Goal: Communication & Community: Answer question/provide support

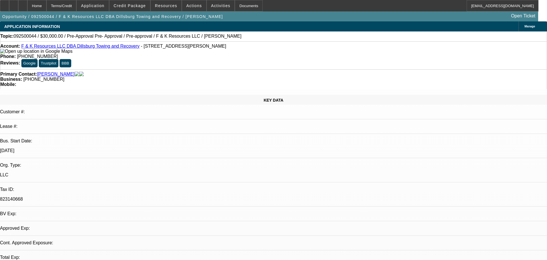
select select "0"
select select "6"
select select "0"
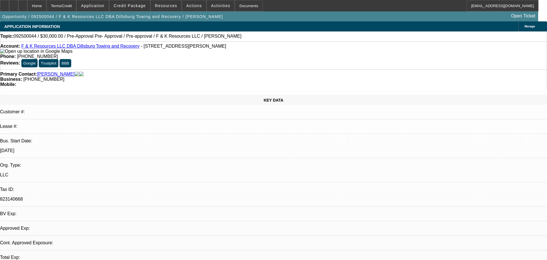
select select "0"
select select "6"
click at [132, 7] on span "Credit Package" at bounding box center [130, 5] width 32 height 5
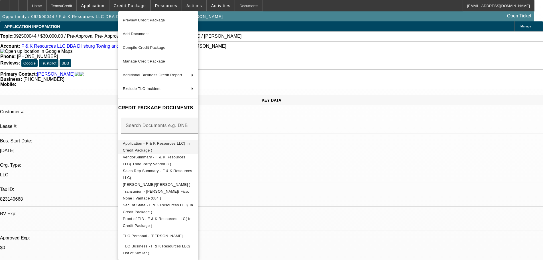
click at [176, 143] on span "Application - F & K Resources LLC( In Credit Package )" at bounding box center [156, 146] width 67 height 11
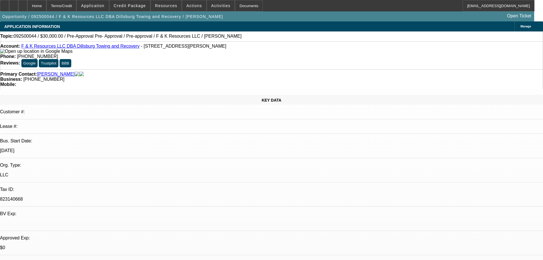
radio input "false"
radio input "true"
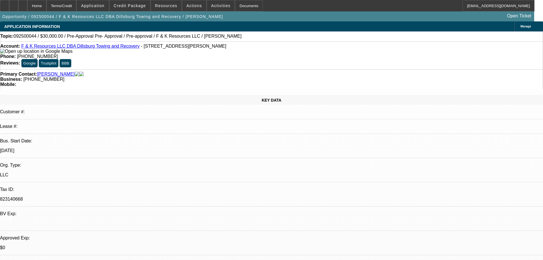
scroll to position [5, 0]
type textarea "9-5: Asked Lanny to confirm Tax ID for the LLC, also asked to verify the DBA is…"
radio input "true"
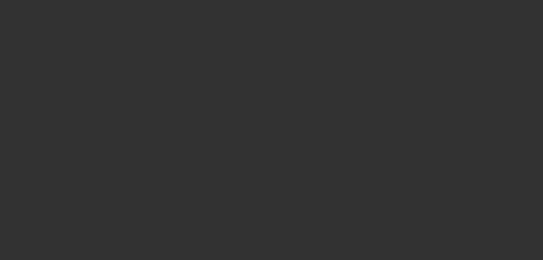
scroll to position [0, 0]
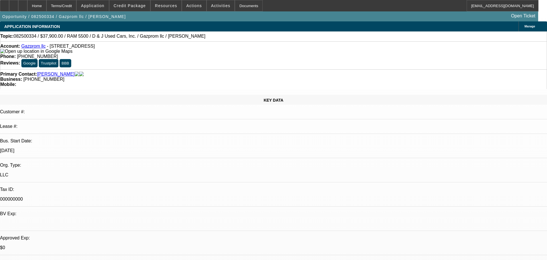
select select "0"
select select "0.1"
select select "4"
select select "0"
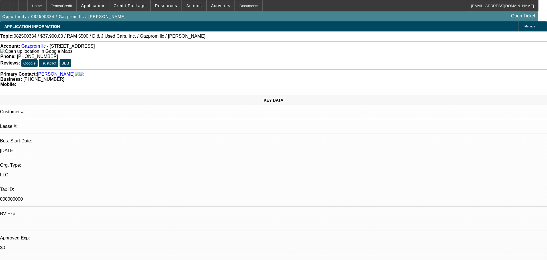
select select "0"
select select "0.1"
select select "4"
select select "0"
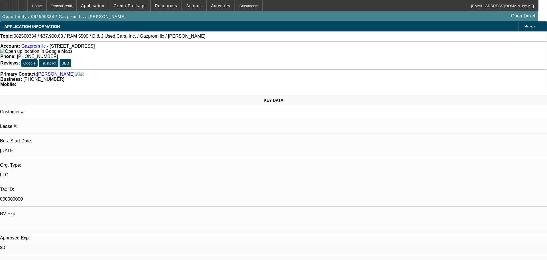
select select "0.1"
select select "4"
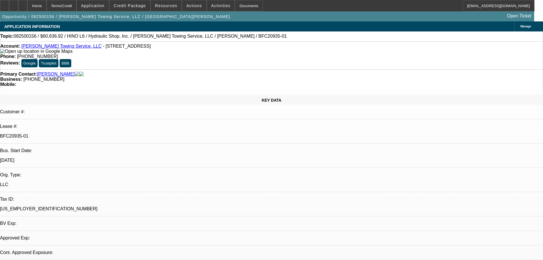
select select "0"
select select "6"
select select "0"
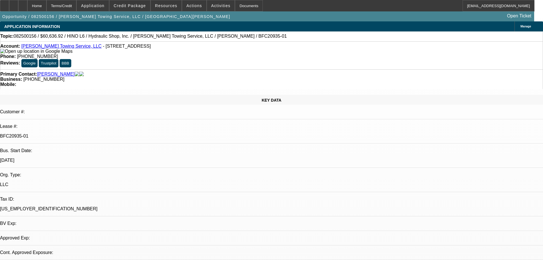
select select "0"
select select "6"
select select "0"
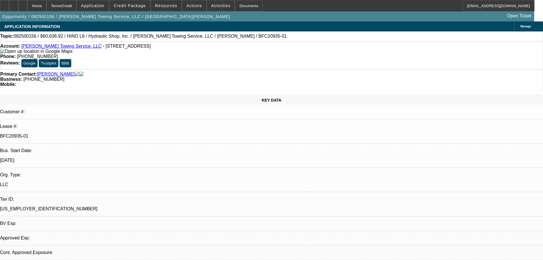
select select "0"
select select "6"
select select "0"
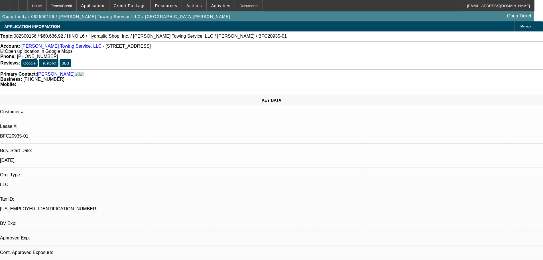
select select "6"
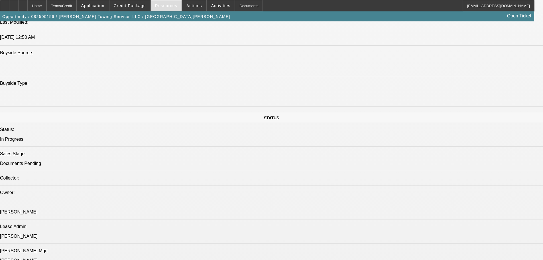
scroll to position [627, 0]
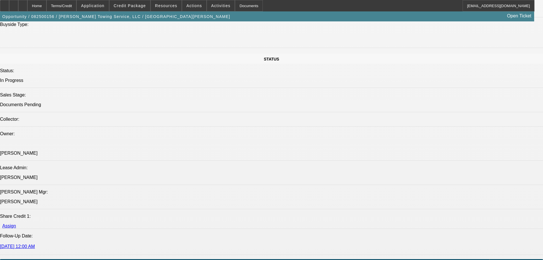
click at [137, 8] on span "Credit Package" at bounding box center [130, 5] width 32 height 5
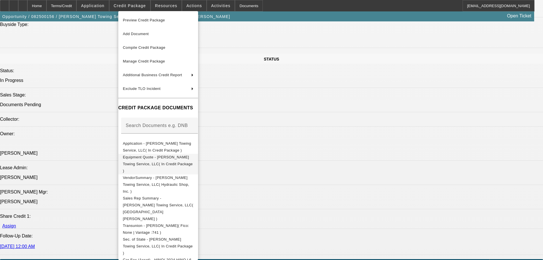
click at [180, 160] on span "Equipment Quote - Padilla Towing Service, LLC( In Credit Package )" at bounding box center [158, 164] width 70 height 18
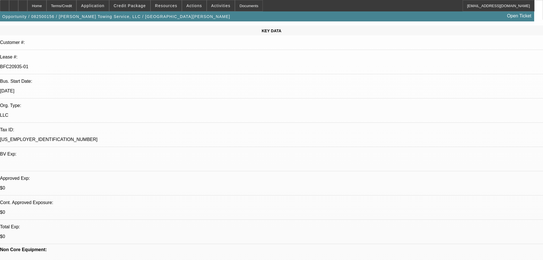
scroll to position [142, 0]
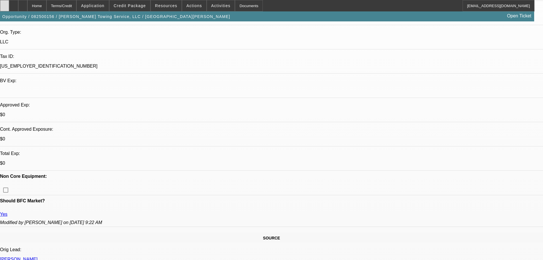
click at [5, 4] on icon at bounding box center [5, 4] width 0 height 0
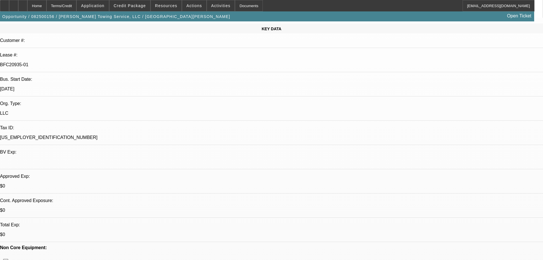
scroll to position [28, 0]
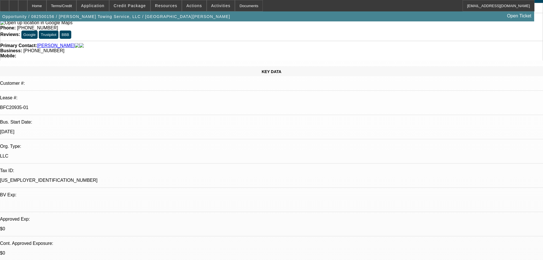
scroll to position [85, 0]
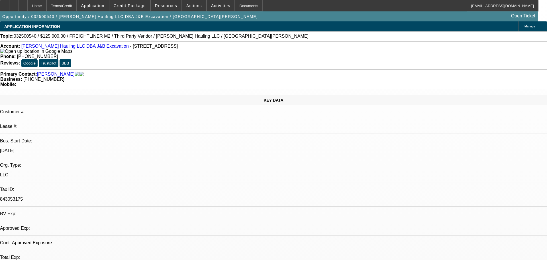
select select "0"
select select "6"
select select "0"
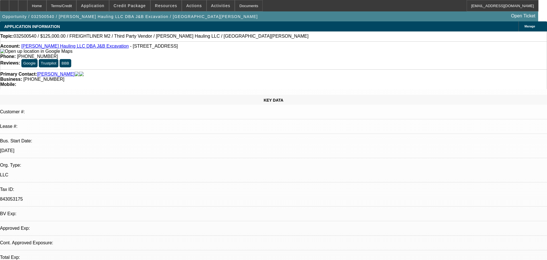
select select "0"
select select "2"
select select "0"
select select "6"
select select "0"
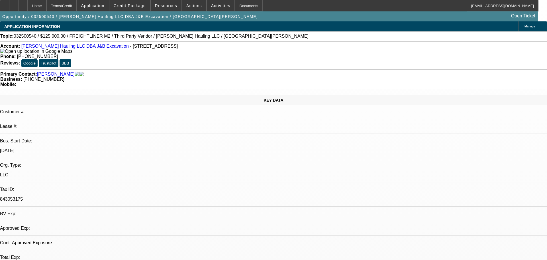
select select "0"
select select "2"
select select "0"
select select "6"
select select "0"
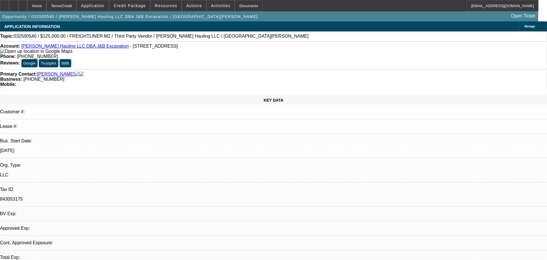
select select "0"
select select "2"
select select "0"
select select "6"
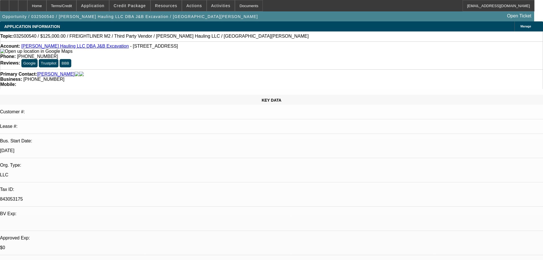
drag, startPoint x: 435, startPoint y: 91, endPoint x: 427, endPoint y: 104, distance: 15.0
radio input "true"
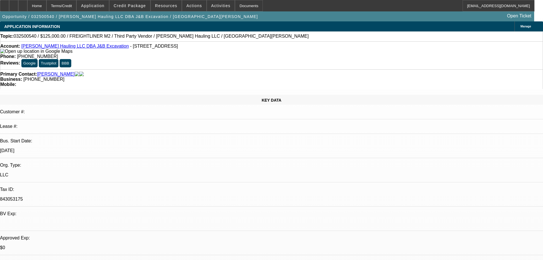
type textarea "9-5: Says hes back to the drawing board but he needs something by years end for…"
radio input "true"
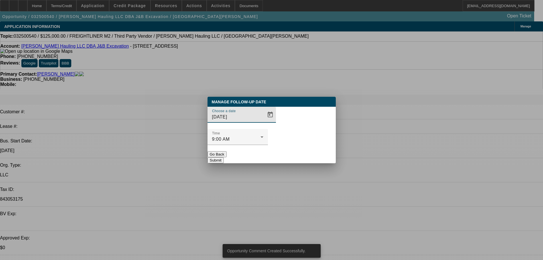
click at [261, 128] on div at bounding box center [271, 130] width 543 height 260
click at [263, 121] on span "Open calendar" at bounding box center [270, 115] width 14 height 14
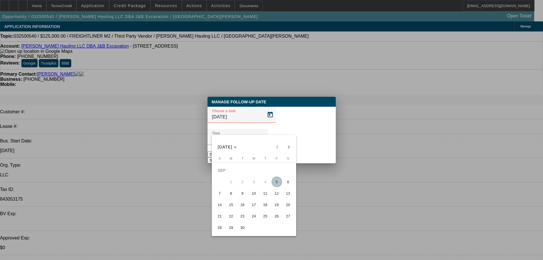
click at [262, 196] on span "11" at bounding box center [265, 193] width 10 height 10
type input "9/11/2025"
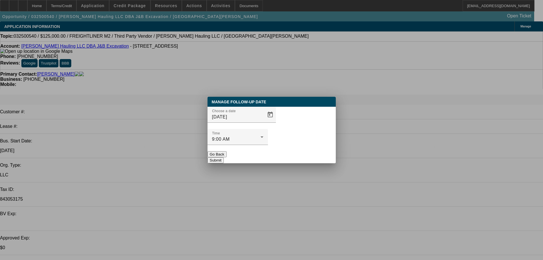
click at [224, 157] on button "Submit" at bounding box center [215, 160] width 16 height 6
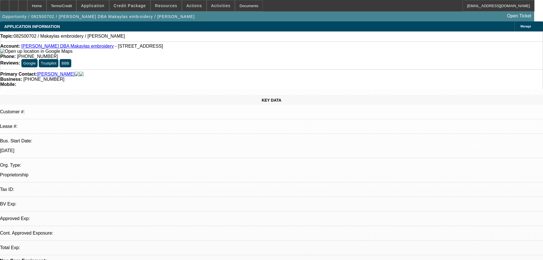
select select "0"
select select "2"
select select "0.1"
select select "4"
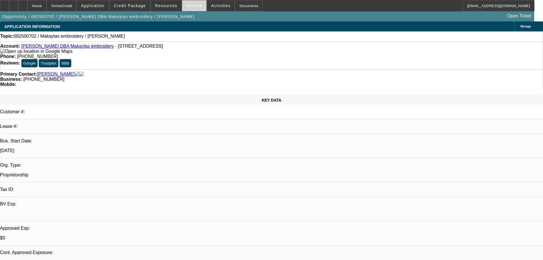
click at [191, 5] on span "Actions" at bounding box center [194, 5] width 16 height 5
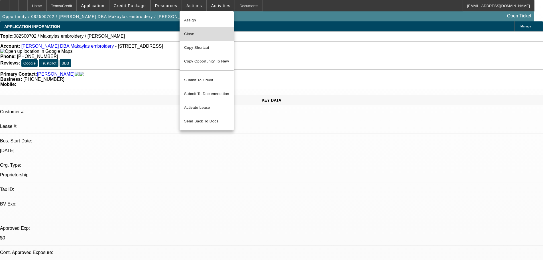
click at [216, 37] on span "Close" at bounding box center [206, 33] width 45 height 7
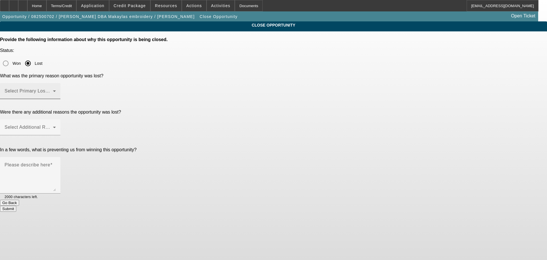
click at [53, 90] on span at bounding box center [29, 93] width 48 height 7
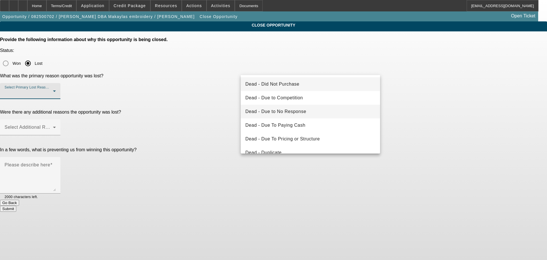
click at [306, 110] on mat-option "Dead - Due to No Response" at bounding box center [310, 112] width 139 height 14
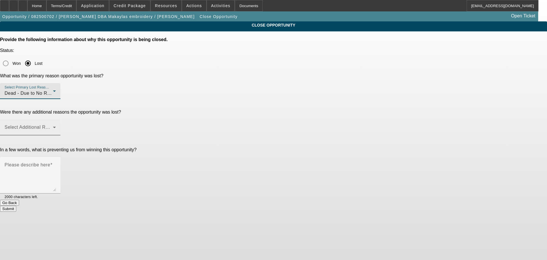
click at [53, 126] on span at bounding box center [29, 129] width 48 height 7
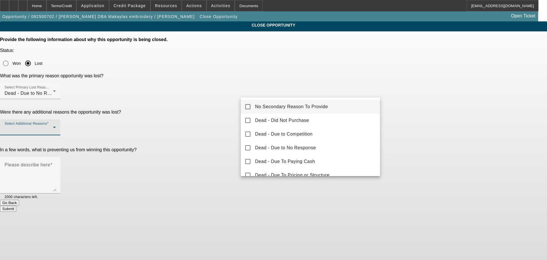
click at [301, 107] on span "No Secondary Reason To Provide" at bounding box center [291, 106] width 73 height 7
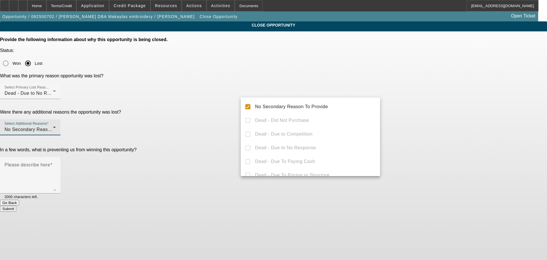
click at [419, 101] on div at bounding box center [273, 130] width 547 height 260
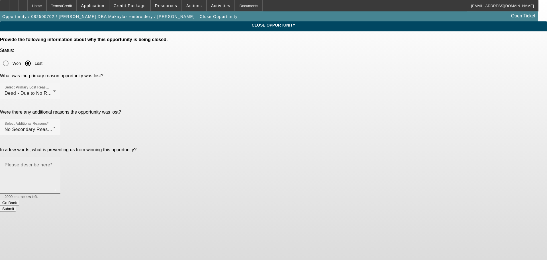
click at [56, 164] on textarea "Please describe here" at bounding box center [30, 177] width 51 height 27
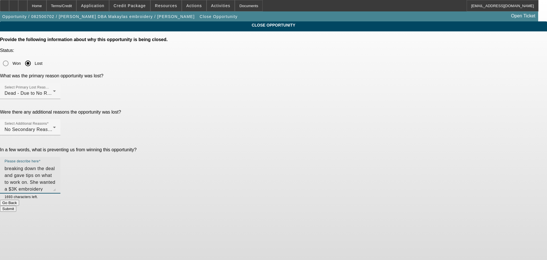
type textarea "Sent a nice email breaking down the deal and gave tips on what to work on. She …"
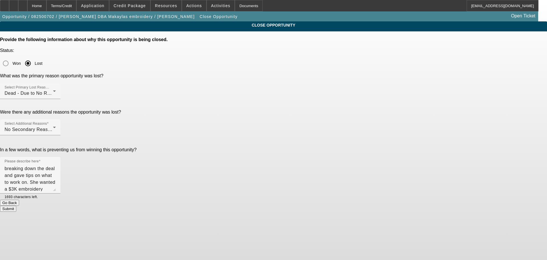
click at [16, 205] on button "Submit" at bounding box center [8, 208] width 16 height 6
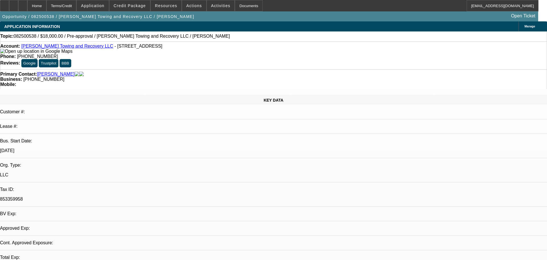
select select "0"
select select "2"
select select "0.1"
select select "4"
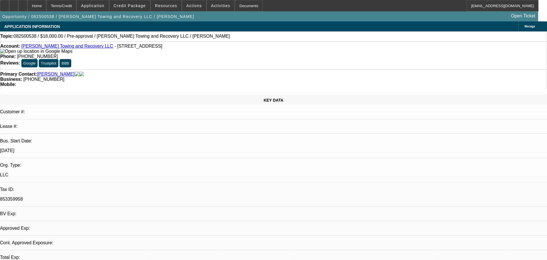
select select "0"
select select "2"
select select "0.1"
select select "4"
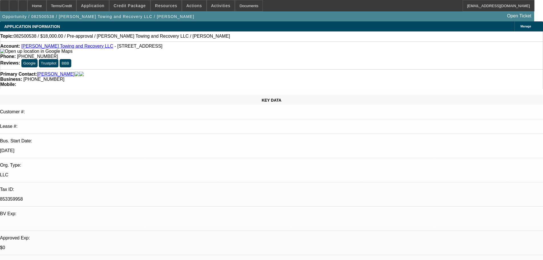
radio input "true"
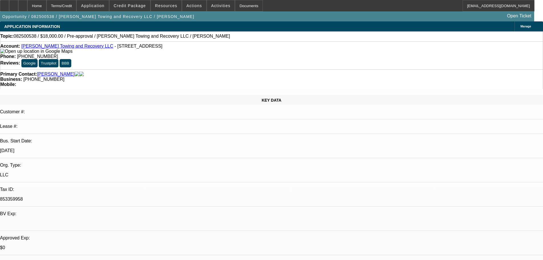
scroll to position [5, 0]
type textarea "9-5: Texted reminder, need banks for pre-approval. He wanted a ford we couldnt …"
radio input "true"
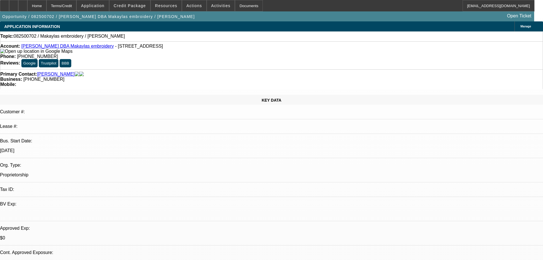
select select "0"
select select "2"
select select "0.1"
select select "4"
